Goal: Transaction & Acquisition: Book appointment/travel/reservation

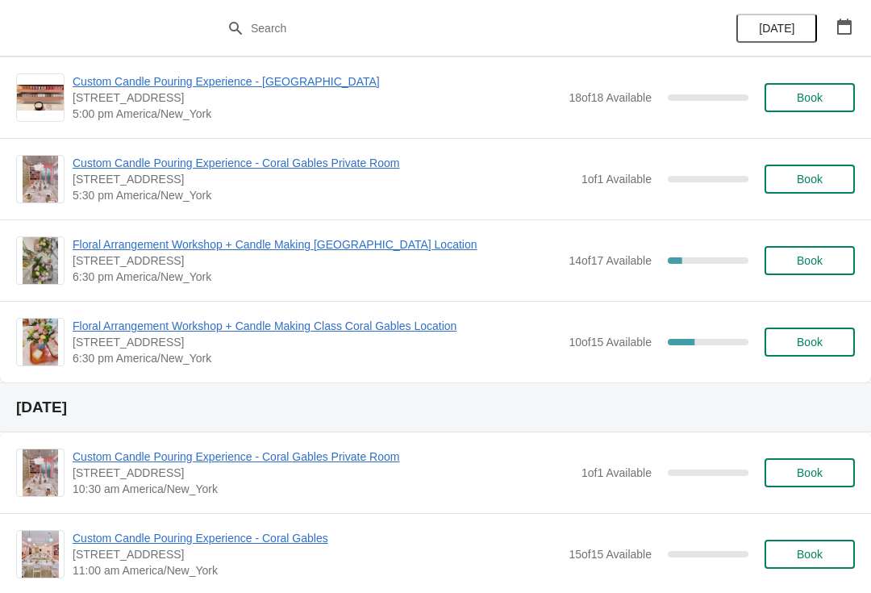
scroll to position [3287, 0]
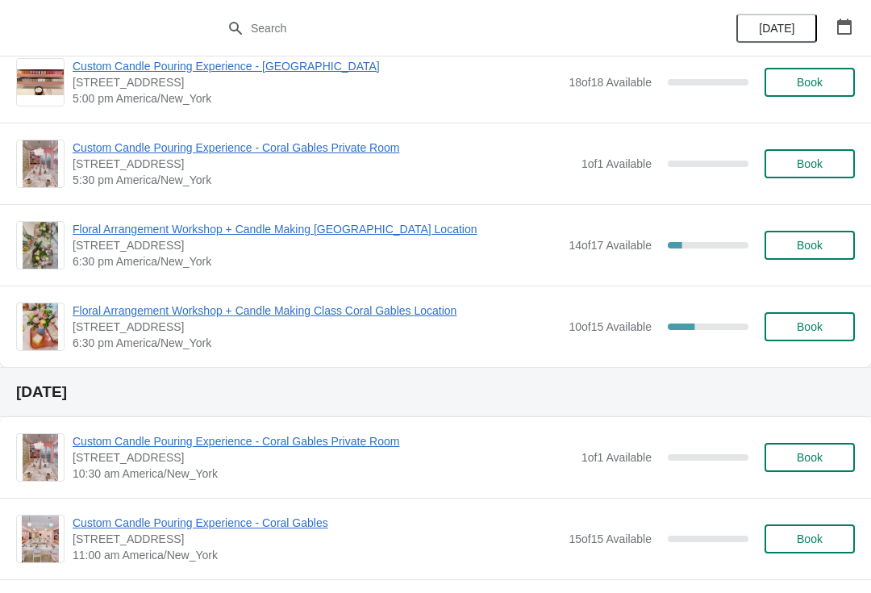
click at [387, 303] on span "Floral Arrangement Workshop + Candle Making Class Coral Gables Location" at bounding box center [317, 311] width 488 height 16
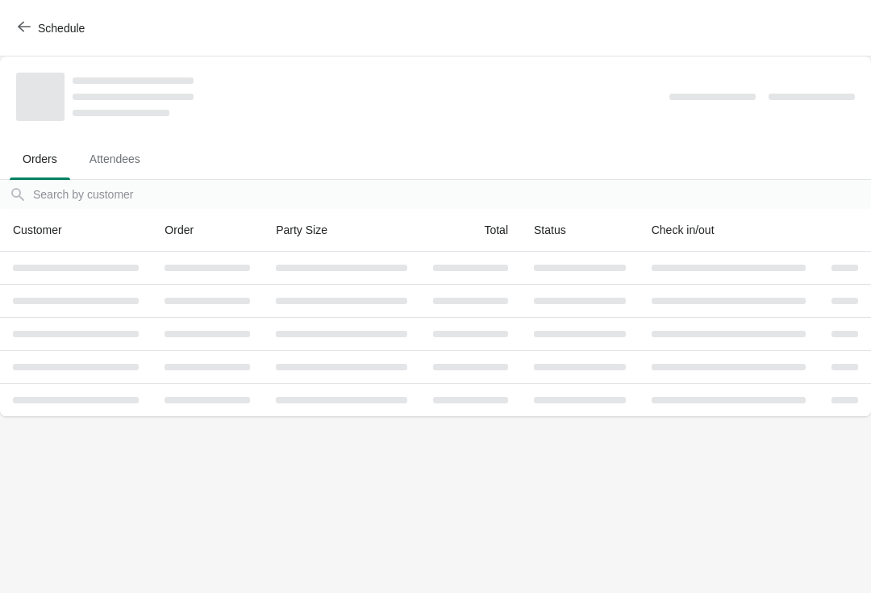
scroll to position [0, 0]
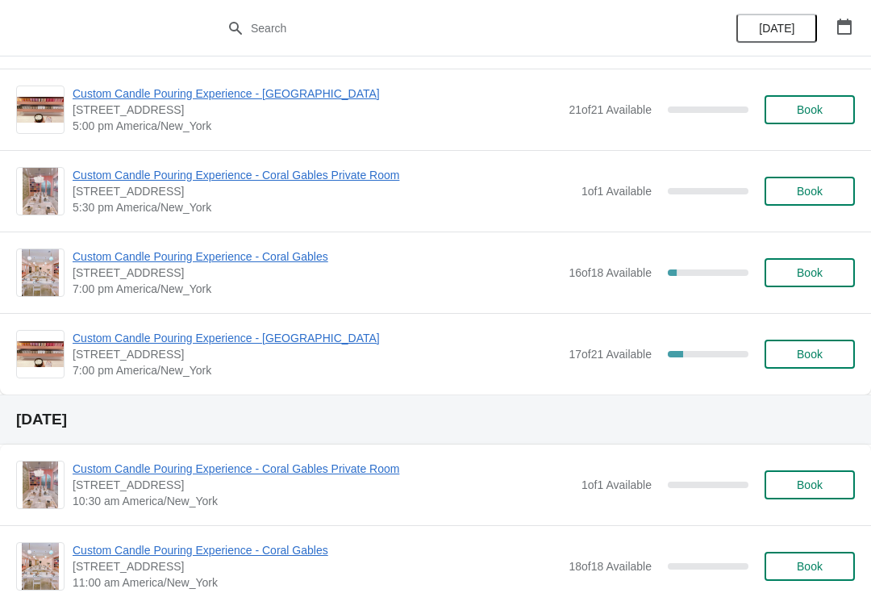
scroll to position [971, 0]
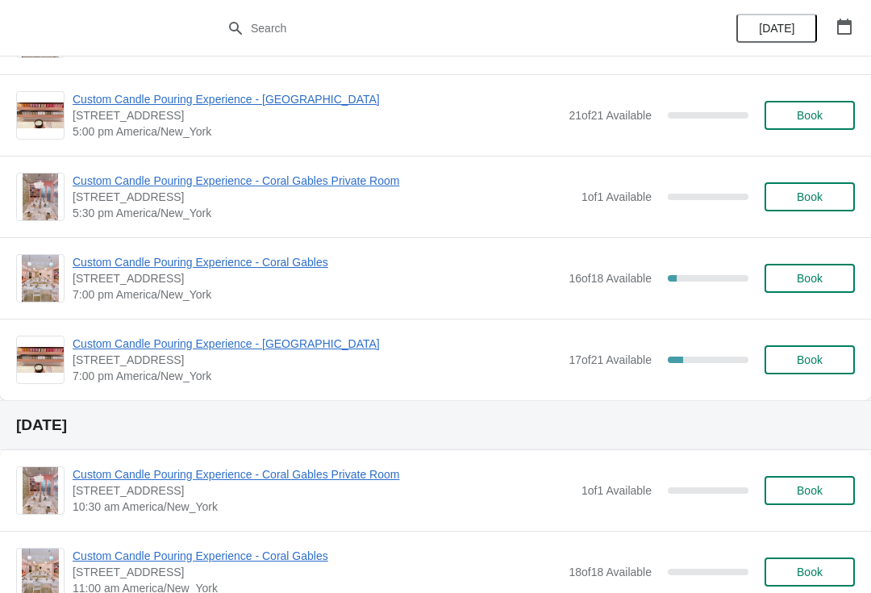
click at [265, 259] on span "Custom Candle Pouring Experience - Coral Gables" at bounding box center [317, 262] width 488 height 16
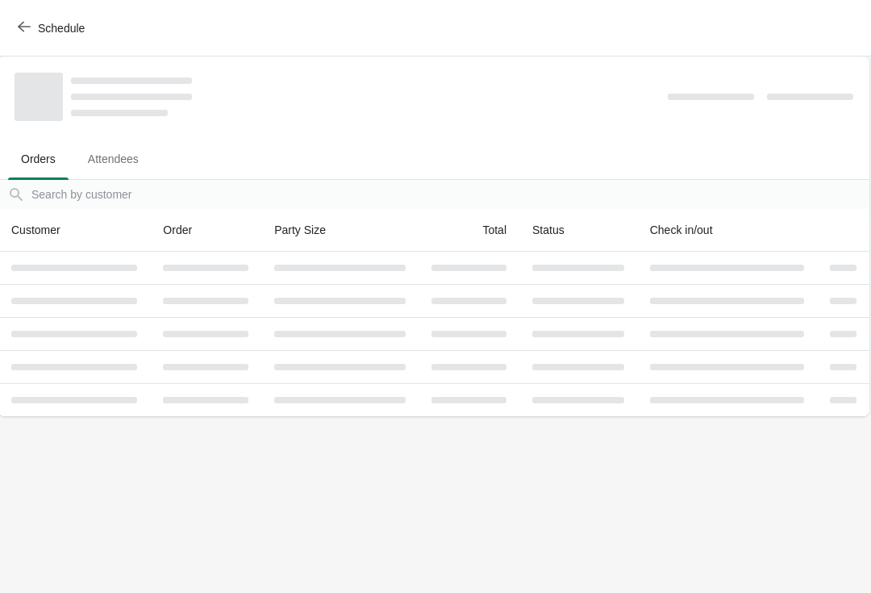
scroll to position [0, 1]
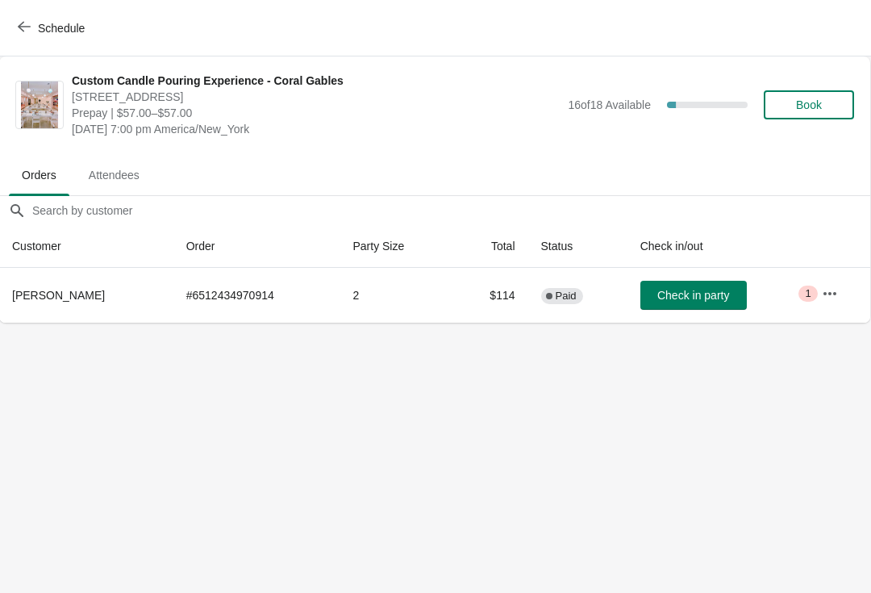
click at [35, 36] on button "Schedule" at bounding box center [53, 28] width 90 height 29
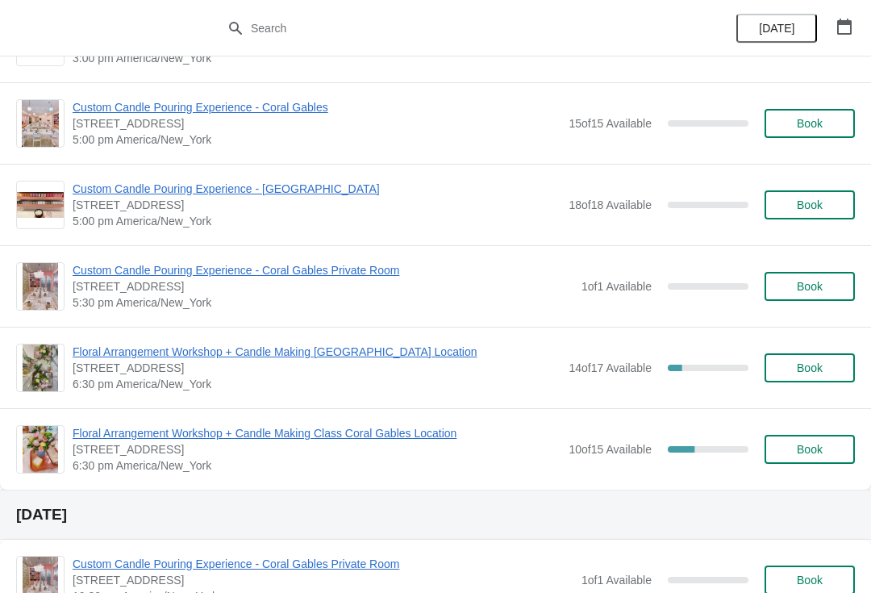
scroll to position [3178, 0]
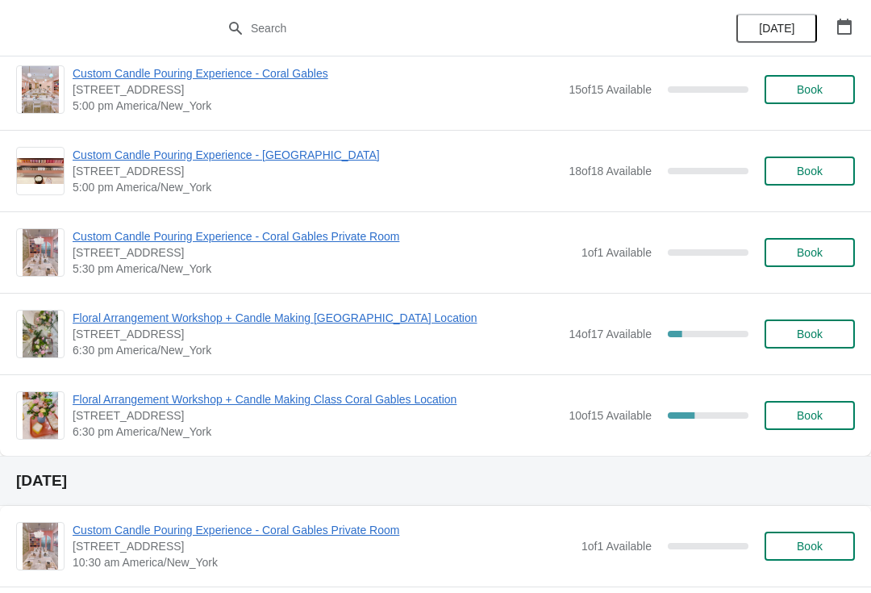
scroll to position [3205, 0]
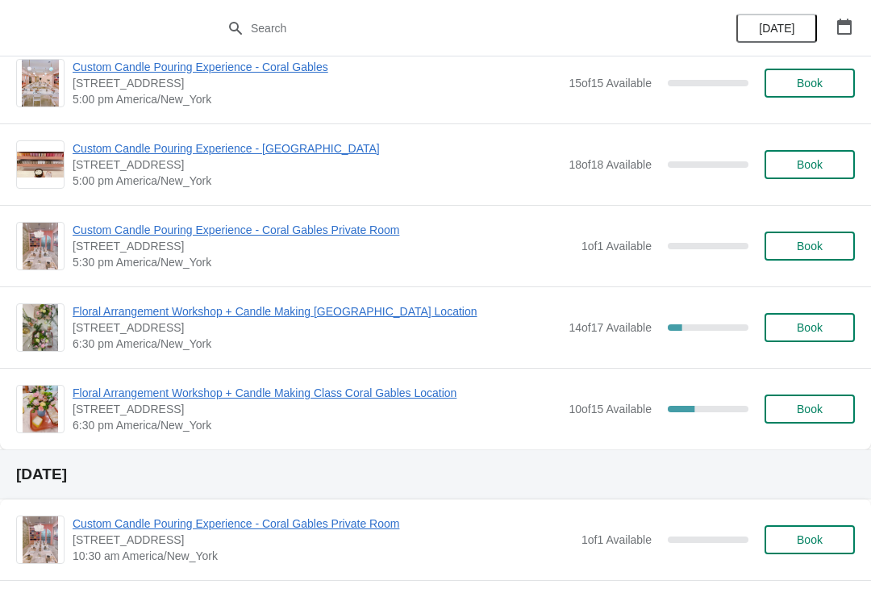
click at [123, 389] on span "Floral Arrangement Workshop + Candle Making Class Coral Gables Location" at bounding box center [317, 393] width 488 height 16
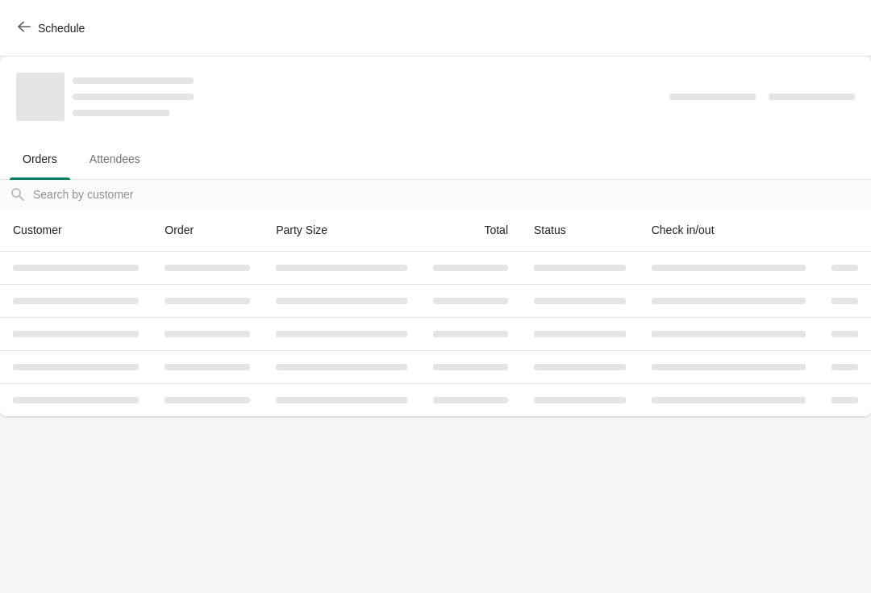
scroll to position [0, 0]
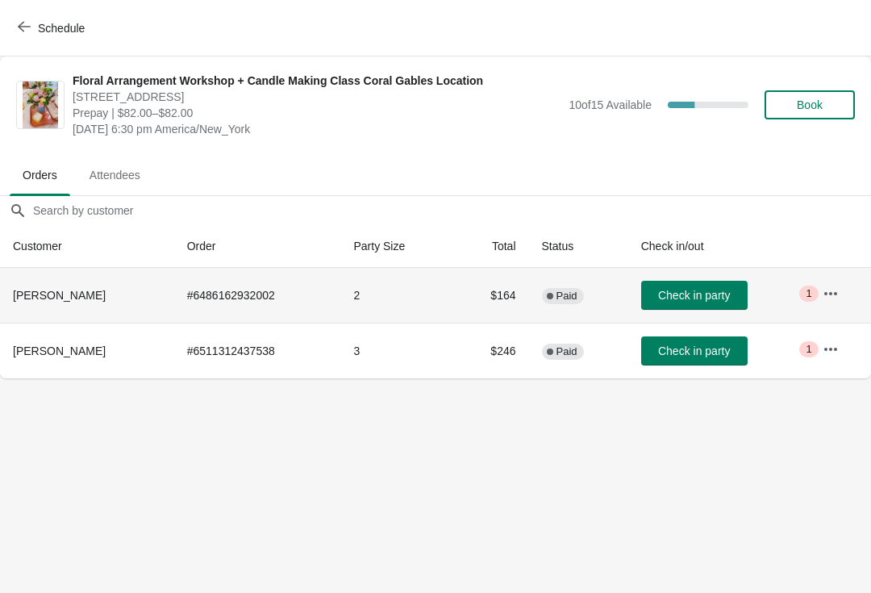
click at [838, 293] on icon "button" at bounding box center [831, 294] width 16 height 16
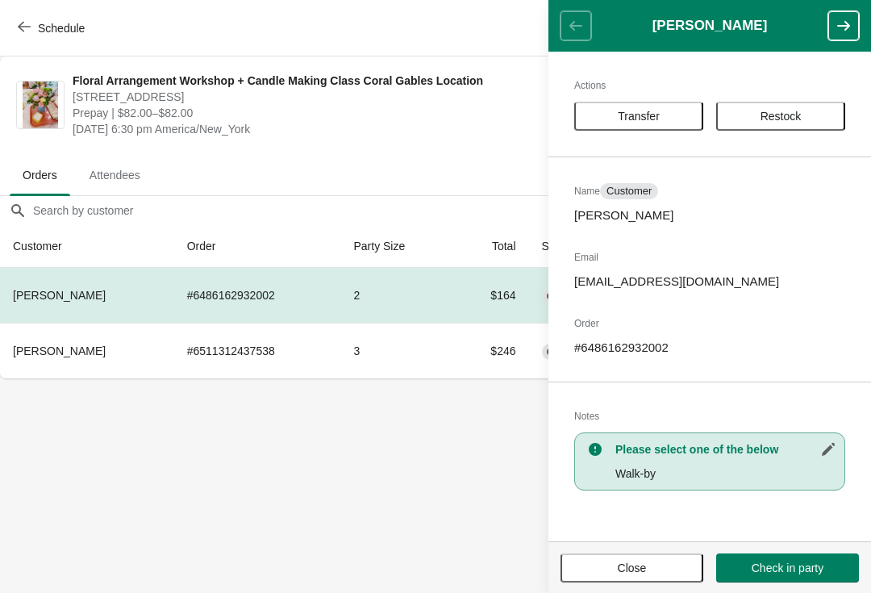
click at [618, 562] on span "Close" at bounding box center [632, 568] width 29 height 13
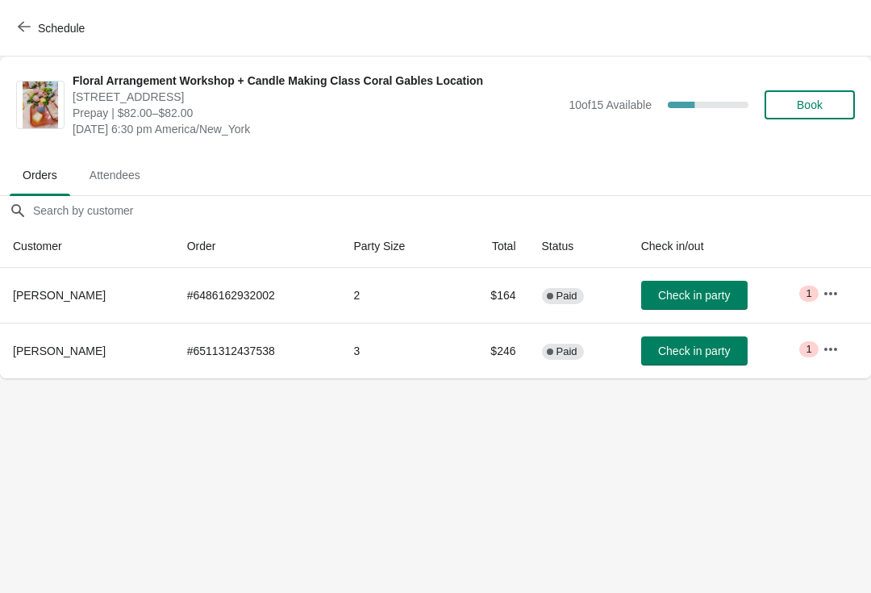
click at [839, 349] on button "button" at bounding box center [831, 349] width 29 height 29
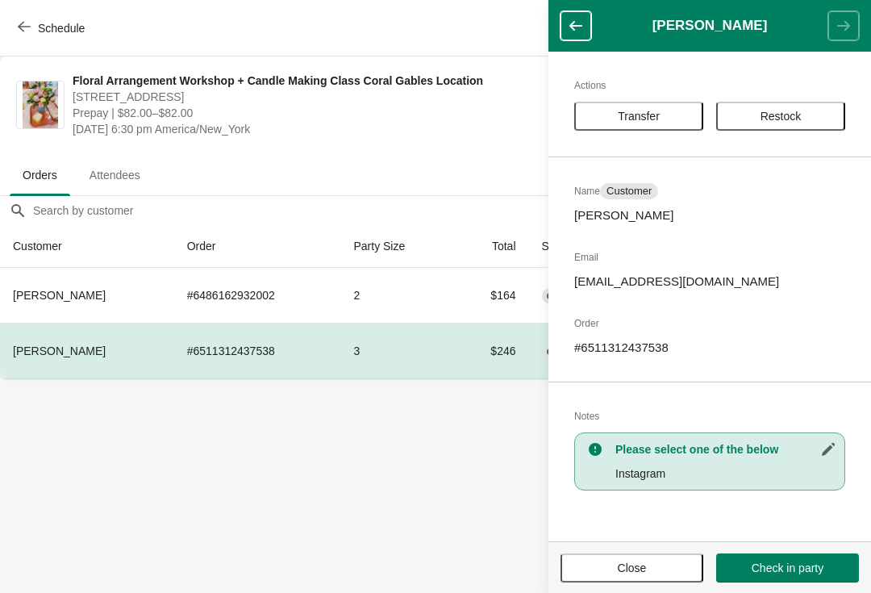
click at [615, 578] on button "Close" at bounding box center [632, 568] width 143 height 29
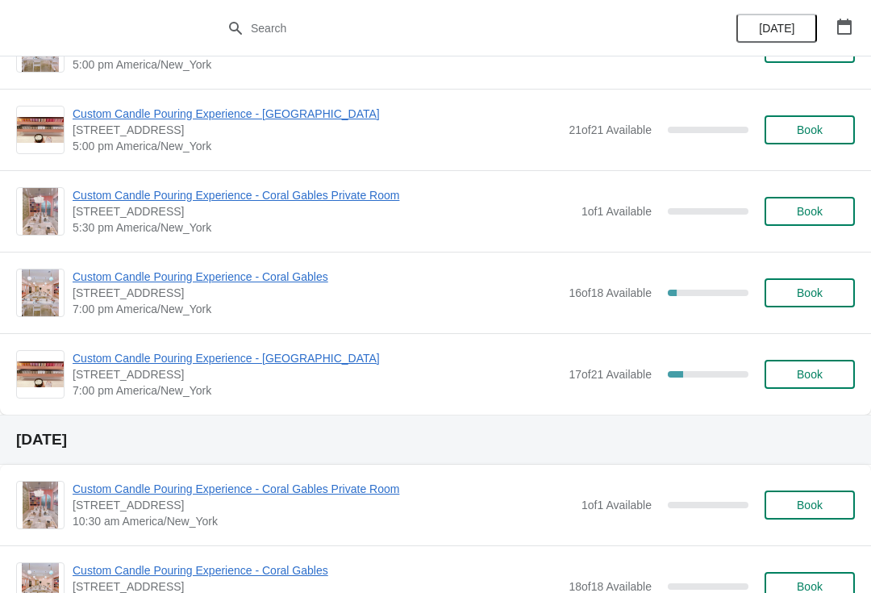
scroll to position [936, 0]
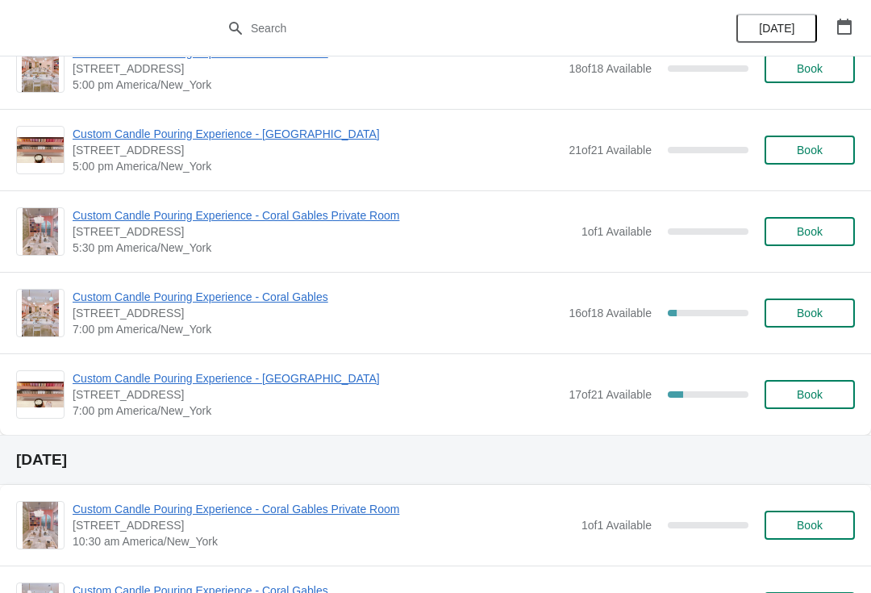
click at [265, 295] on span "Custom Candle Pouring Experience - Coral Gables" at bounding box center [317, 297] width 488 height 16
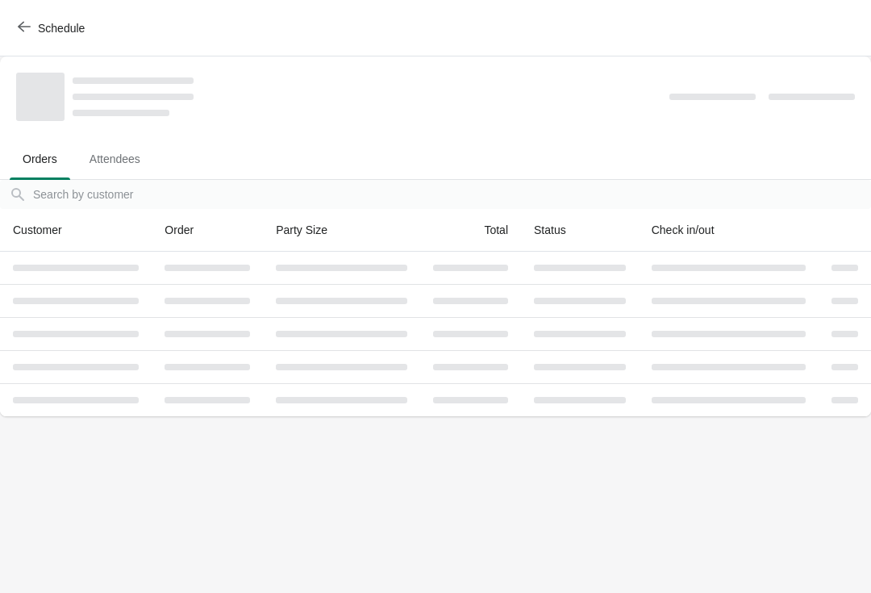
scroll to position [0, 0]
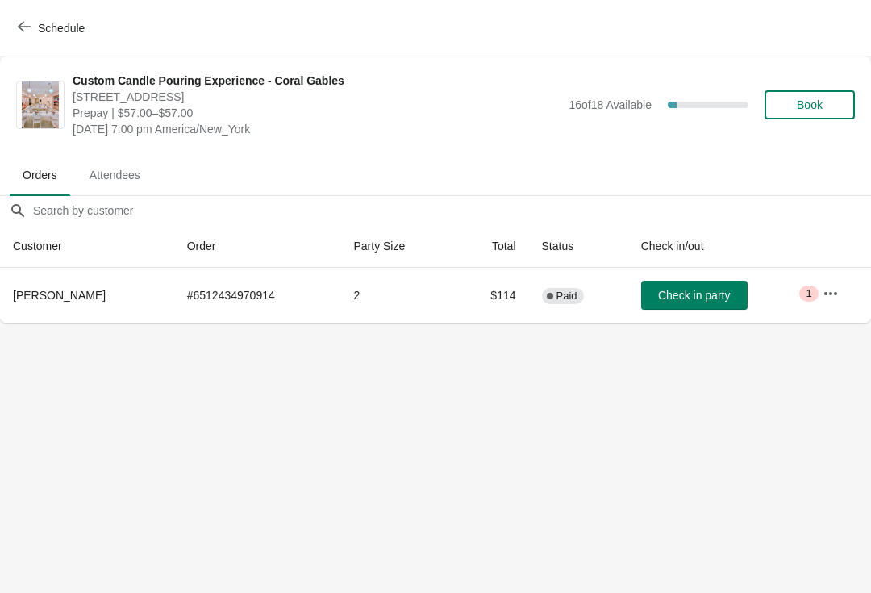
click at [46, 31] on span "Schedule" at bounding box center [61, 28] width 47 height 13
